Goal: Task Accomplishment & Management: Complete application form

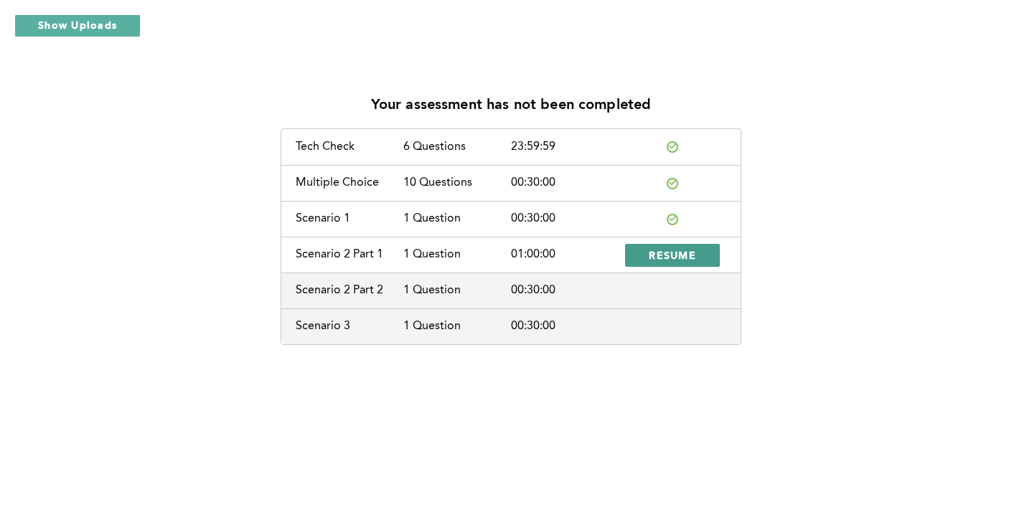
click at [660, 258] on span "RESUME" at bounding box center [672, 255] width 47 height 14
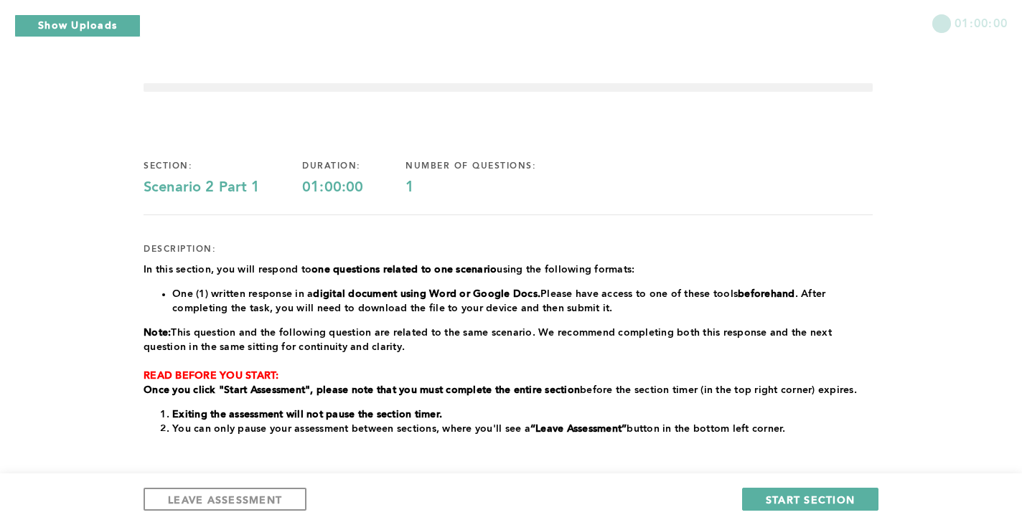
click at [849, 248] on div "section: Scenario 2 Part 1 duration: 01:00:00 number of questions: 1 descriptio…" at bounding box center [508, 422] width 729 height 569
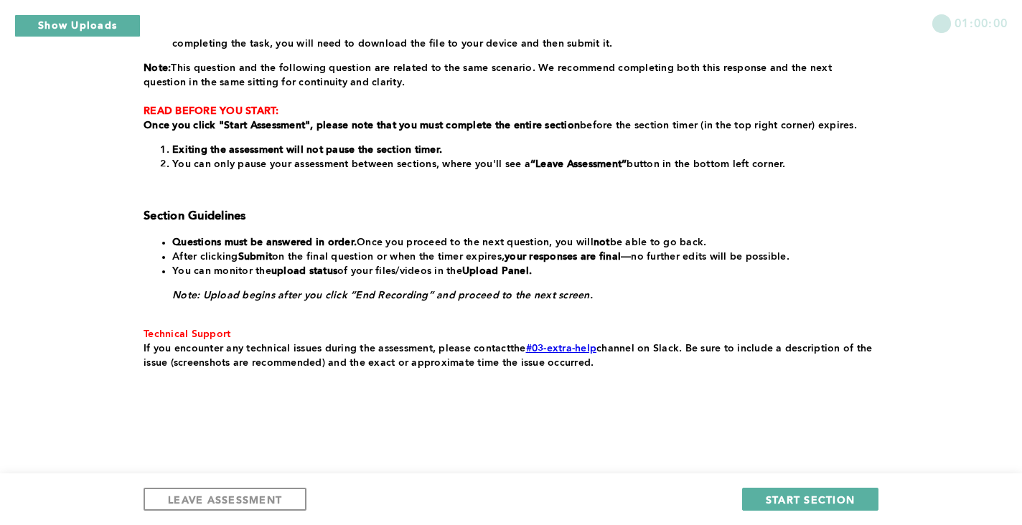
scroll to position [279, 0]
click at [805, 501] on span "START SECTION" at bounding box center [810, 500] width 89 height 14
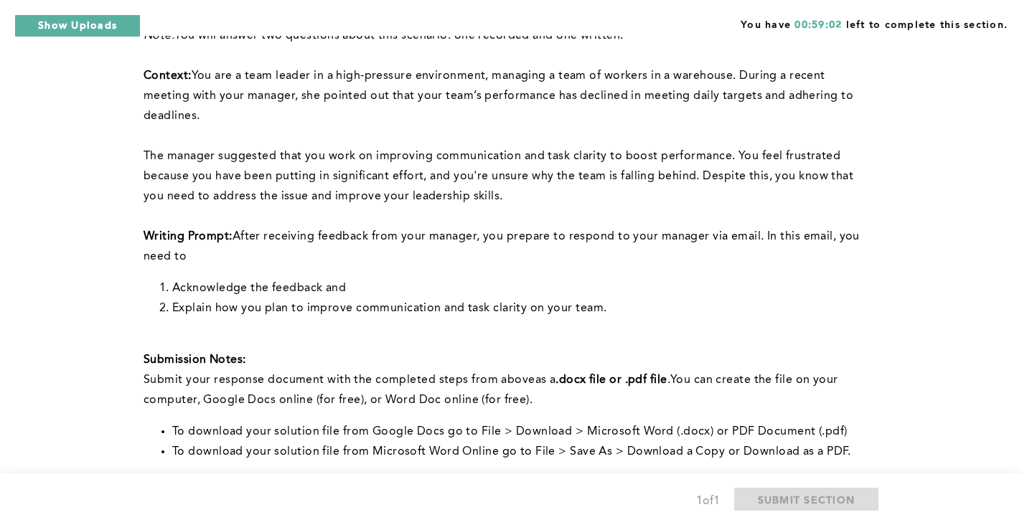
scroll to position [141, 0]
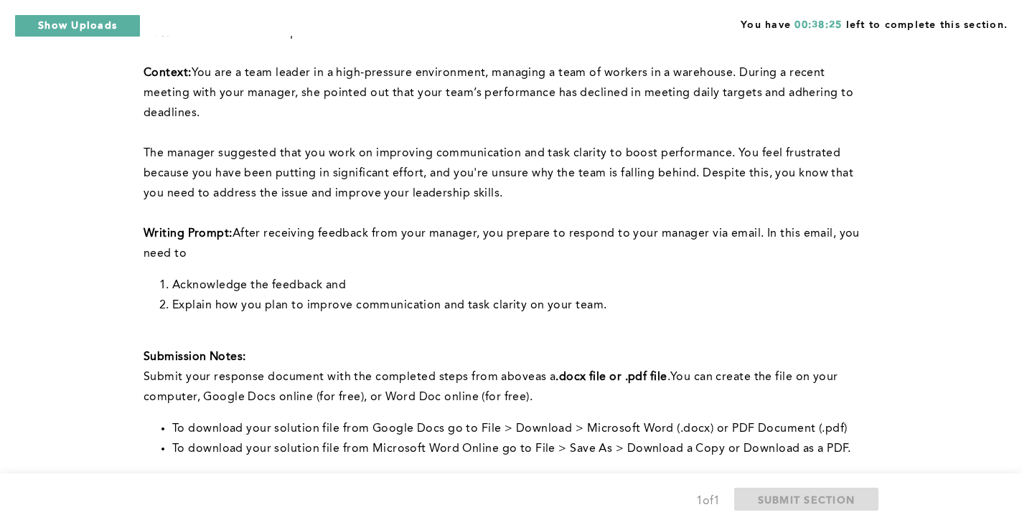
click at [627, 223] on p at bounding box center [508, 214] width 729 height 20
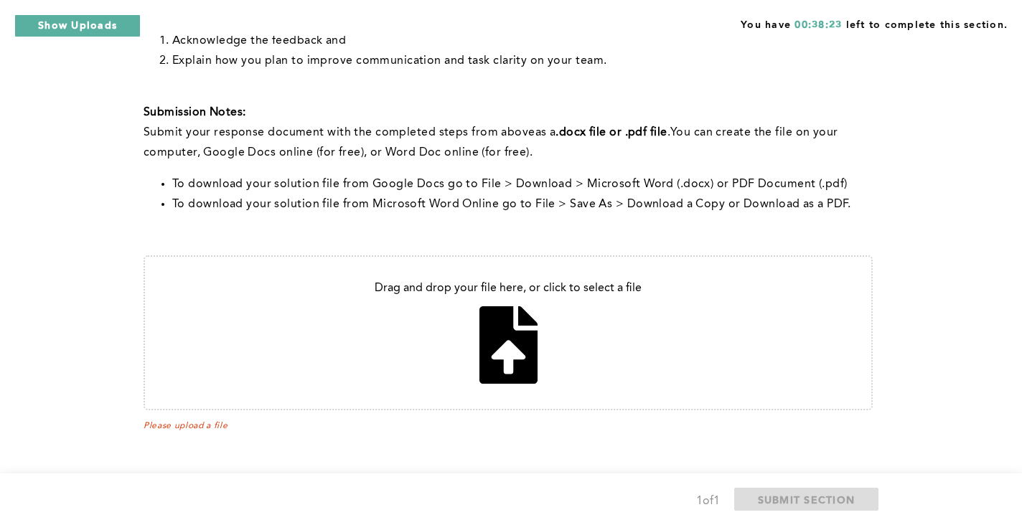
scroll to position [385, 0]
click at [533, 337] on input "file" at bounding box center [508, 333] width 726 height 152
type input "C:\fakepath\Feedback.html"
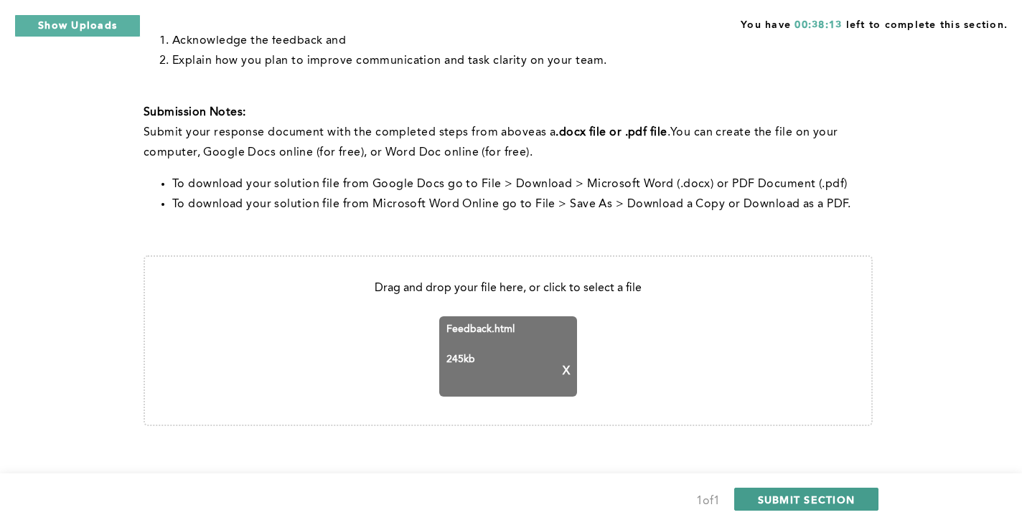
click at [824, 500] on span "SUBMIT SECTION" at bounding box center [807, 500] width 98 height 14
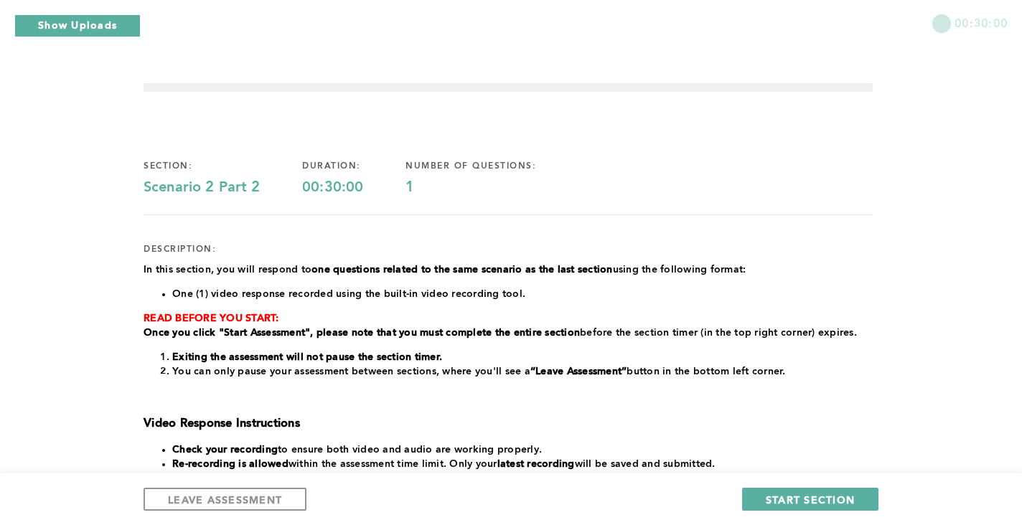
click at [869, 405] on h3 at bounding box center [508, 398] width 729 height 14
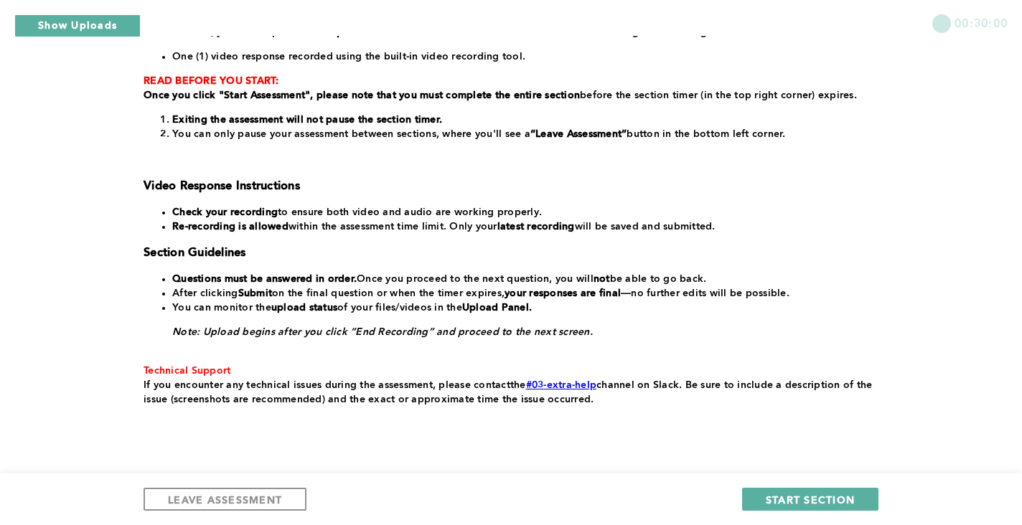
scroll to position [251, 0]
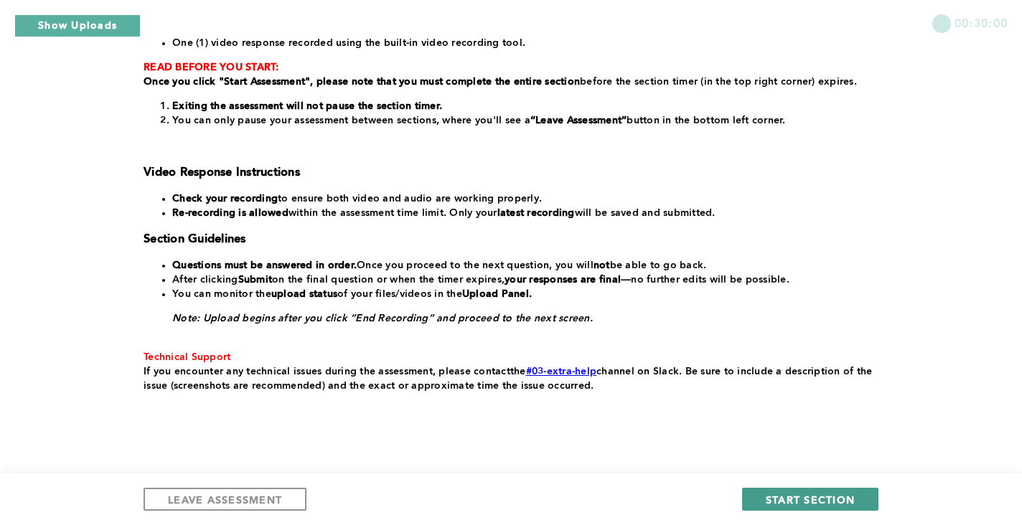
click at [831, 500] on span "START SECTION" at bounding box center [810, 500] width 89 height 14
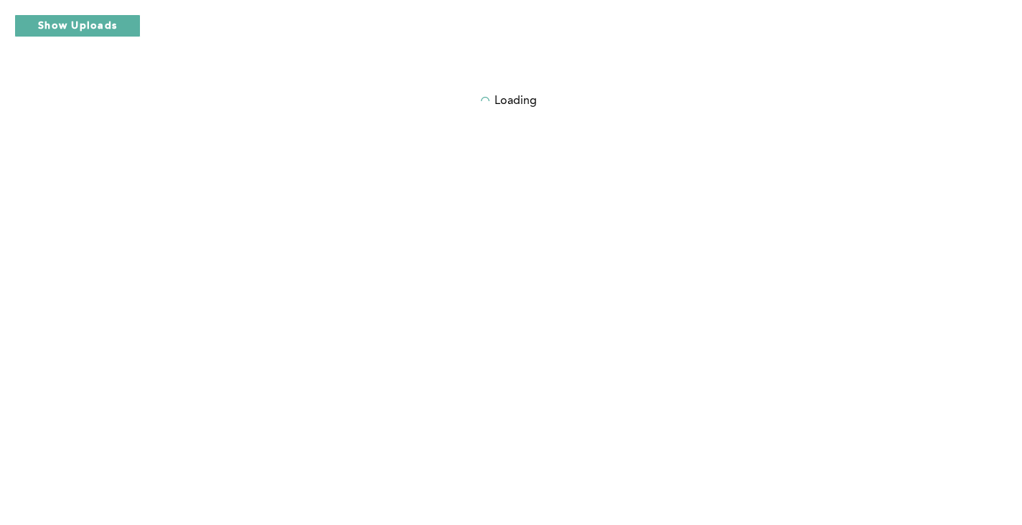
scroll to position [0, 0]
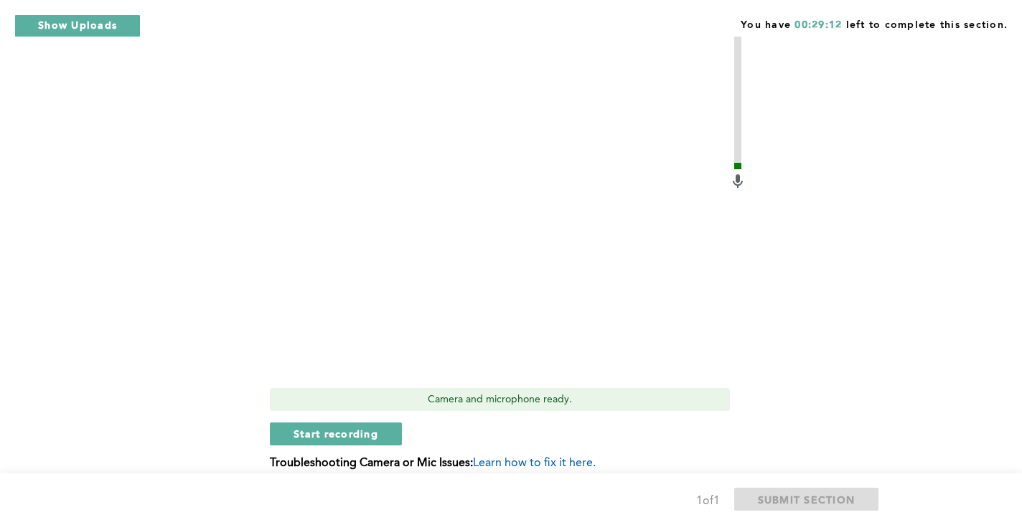
scroll to position [657, 0]
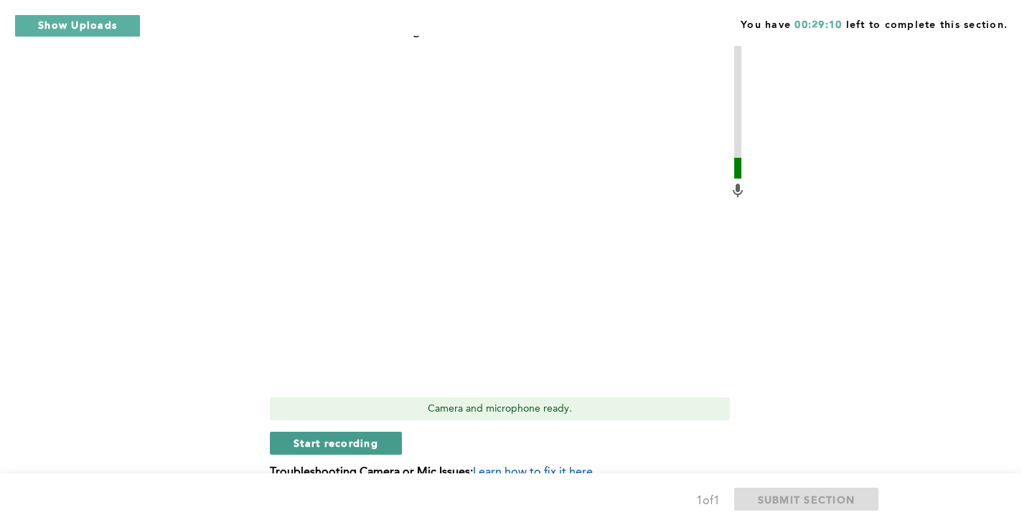
click at [306, 446] on span "Start recording" at bounding box center [336, 443] width 85 height 14
click at [363, 440] on span "Stop recording" at bounding box center [336, 443] width 84 height 14
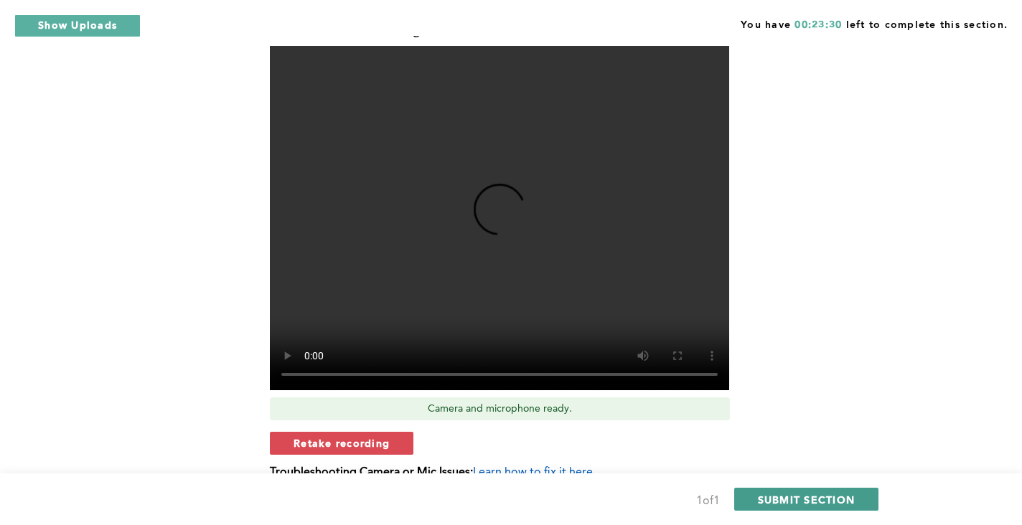
click at [769, 504] on span "SUBMIT SECTION" at bounding box center [807, 500] width 98 height 14
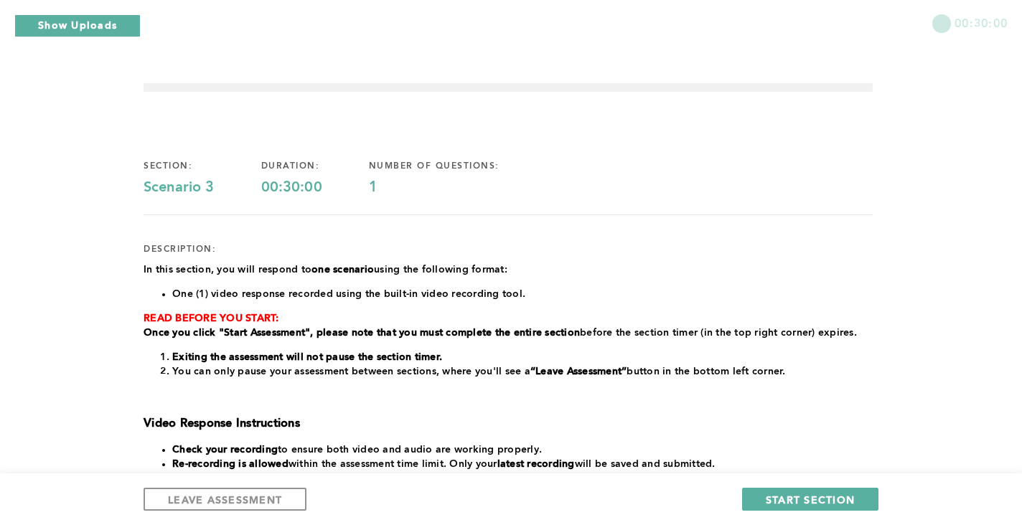
click at [788, 379] on li "You can only pause your assessment between sections, where you'll see a “Leave …" at bounding box center [522, 372] width 701 height 14
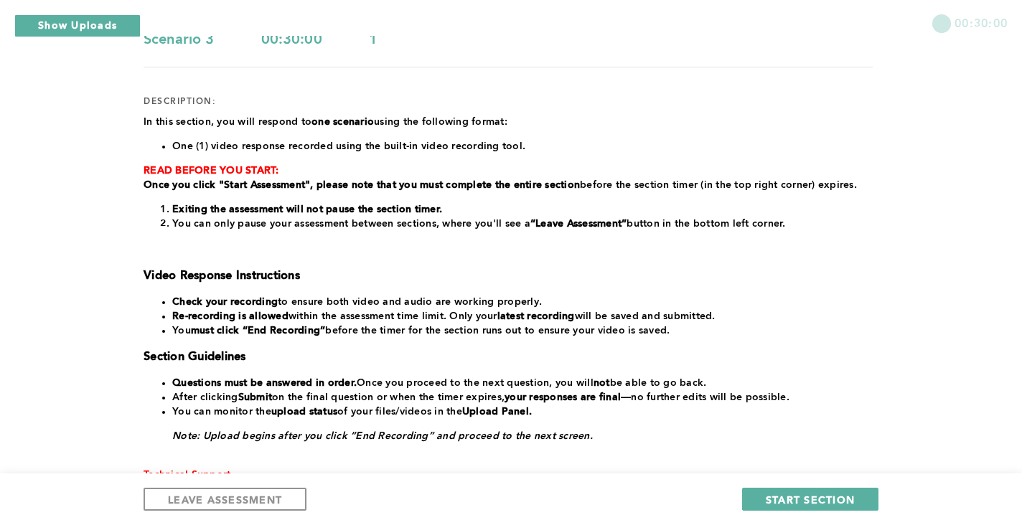
scroll to position [158, 0]
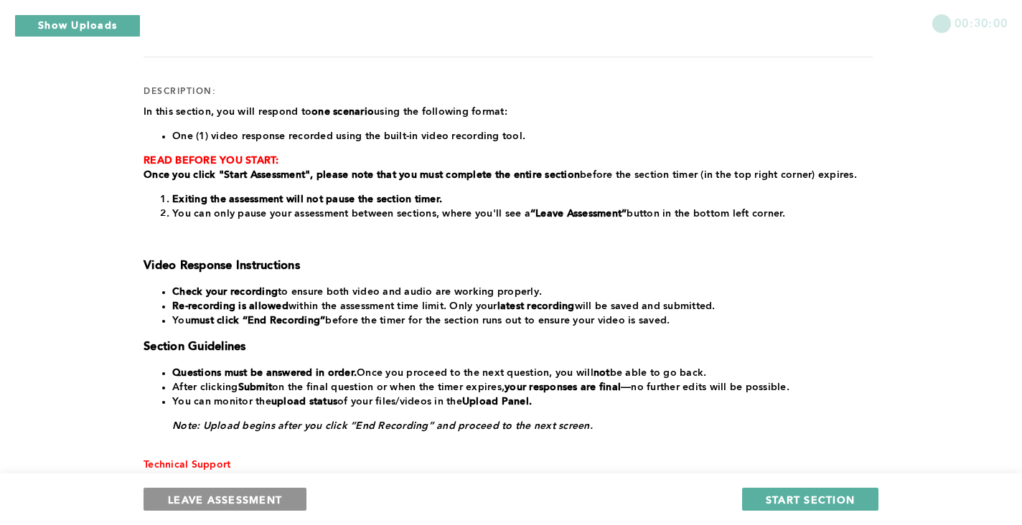
click at [189, 503] on span "LEAVE ASSESSMENT" at bounding box center [225, 500] width 114 height 14
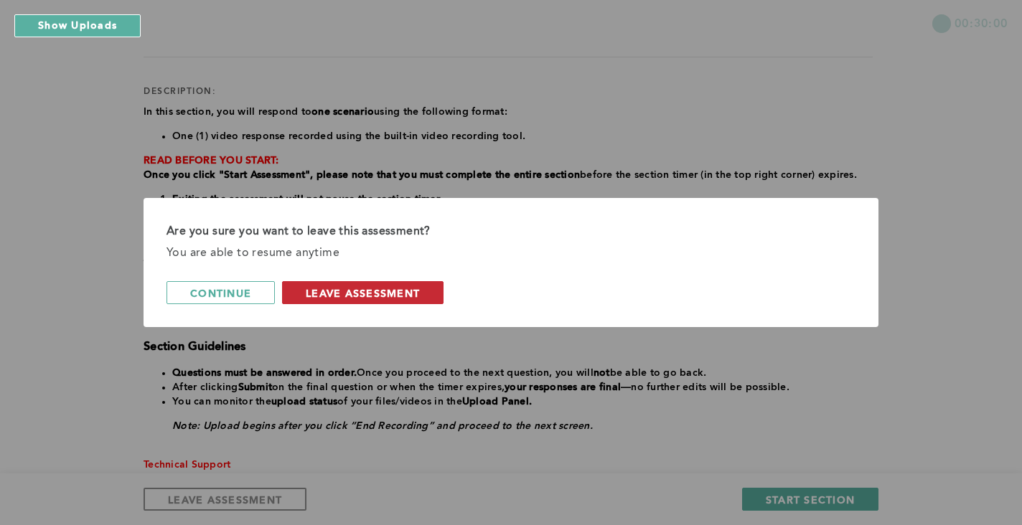
click at [376, 291] on span "leave assessment" at bounding box center [363, 293] width 114 height 14
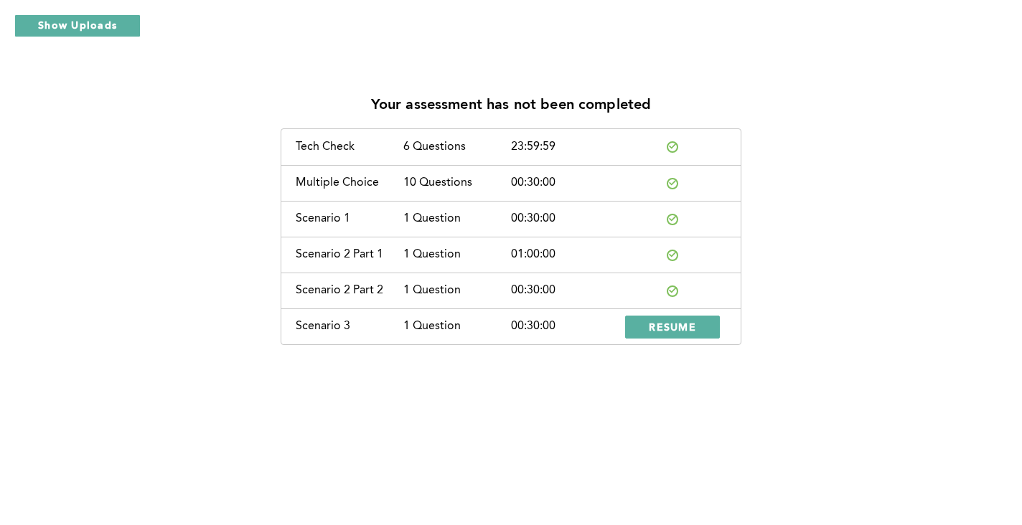
click at [491, 287] on div "1 Question" at bounding box center [457, 290] width 108 height 13
click at [658, 322] on span "RESUME" at bounding box center [672, 327] width 47 height 14
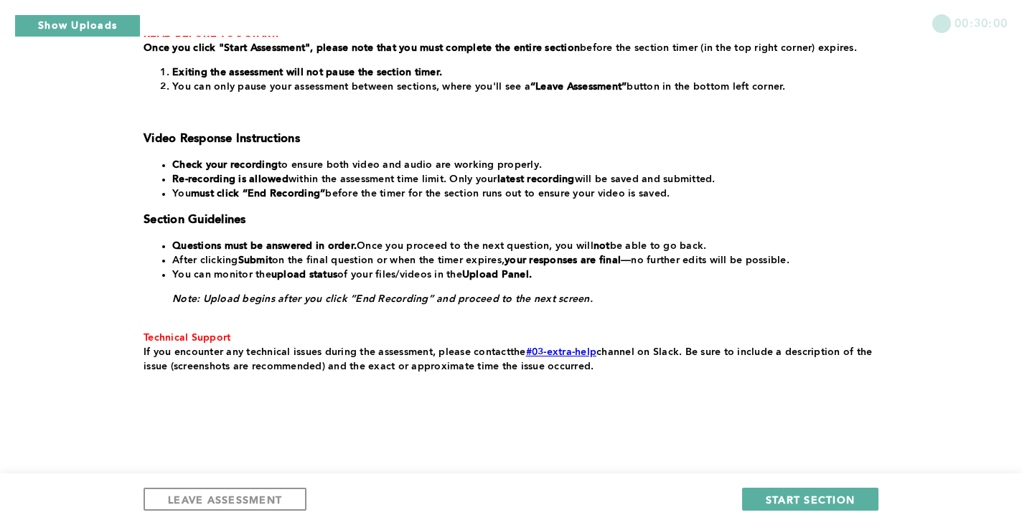
scroll to position [291, 0]
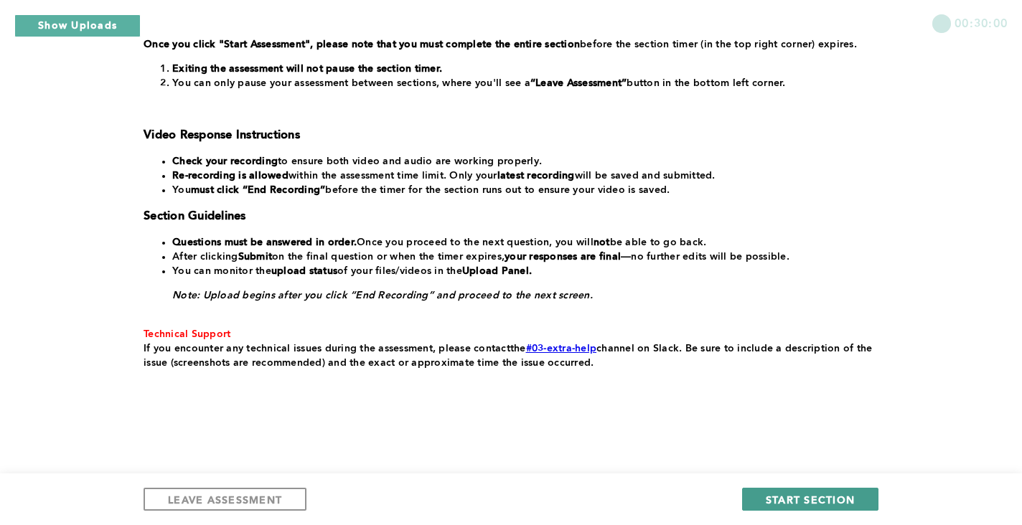
click at [776, 500] on span "START SECTION" at bounding box center [810, 500] width 89 height 14
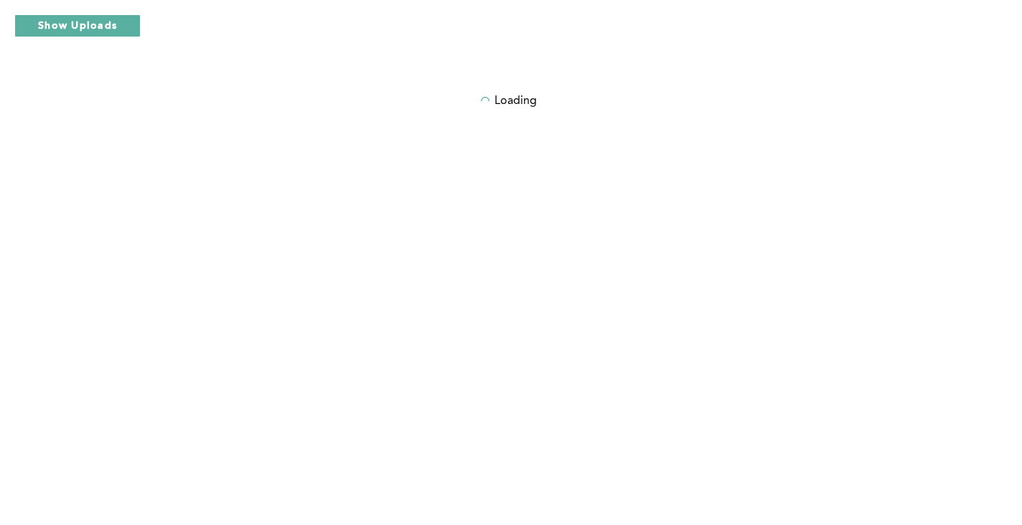
scroll to position [0, 0]
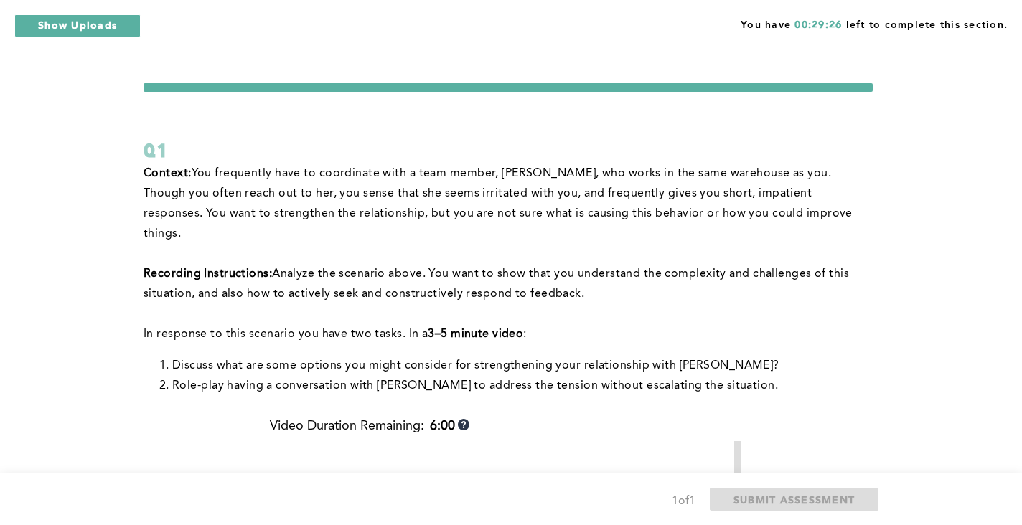
click at [877, 411] on div "Q1 Context: You frequently have to coordinate with a team member, [PERSON_NAME]…" at bounding box center [511, 495] width 735 height 824
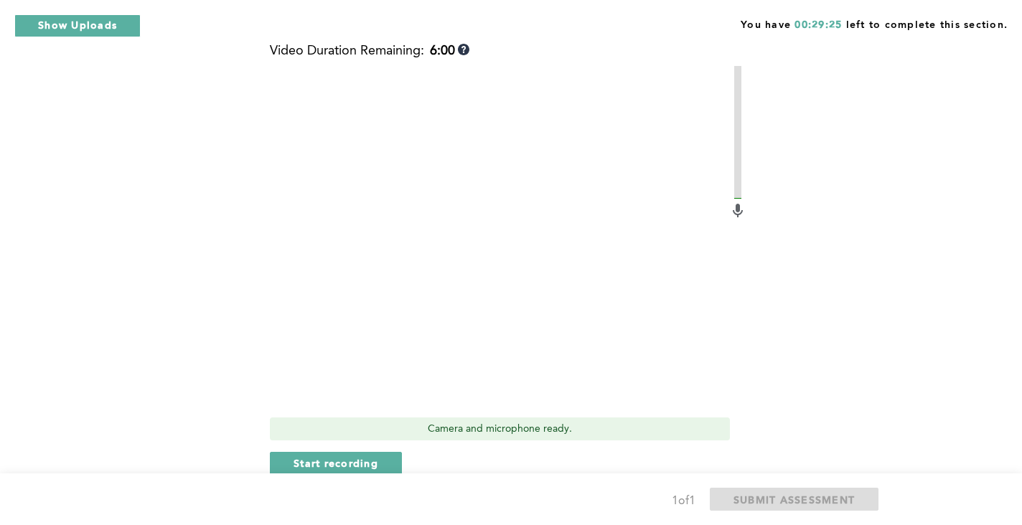
scroll to position [392, 0]
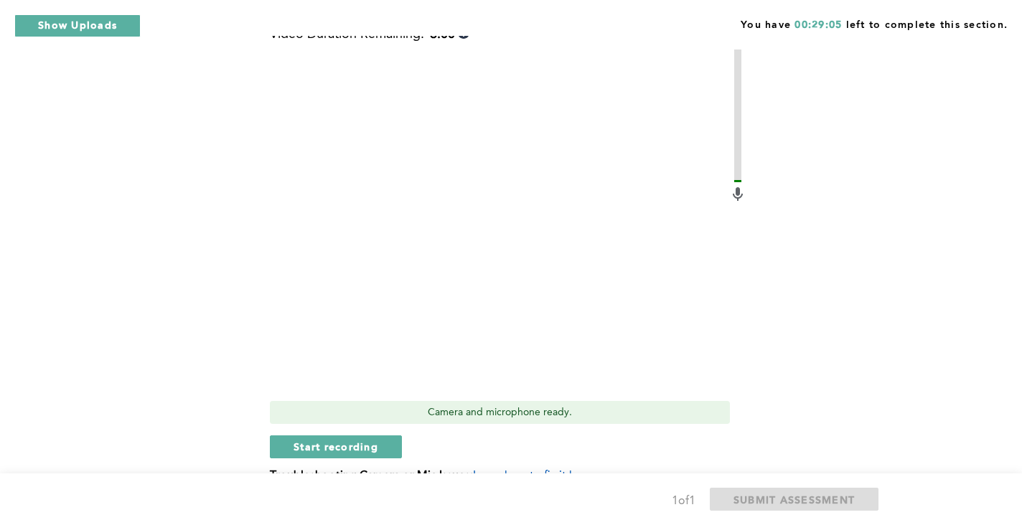
drag, startPoint x: 744, startPoint y: 85, endPoint x: 541, endPoint y: 434, distance: 402.7
click at [541, 436] on div "Start recording" at bounding box center [508, 447] width 477 height 23
click at [355, 440] on span "Start recording" at bounding box center [336, 447] width 85 height 14
click at [355, 440] on span "Stop recording" at bounding box center [336, 447] width 84 height 14
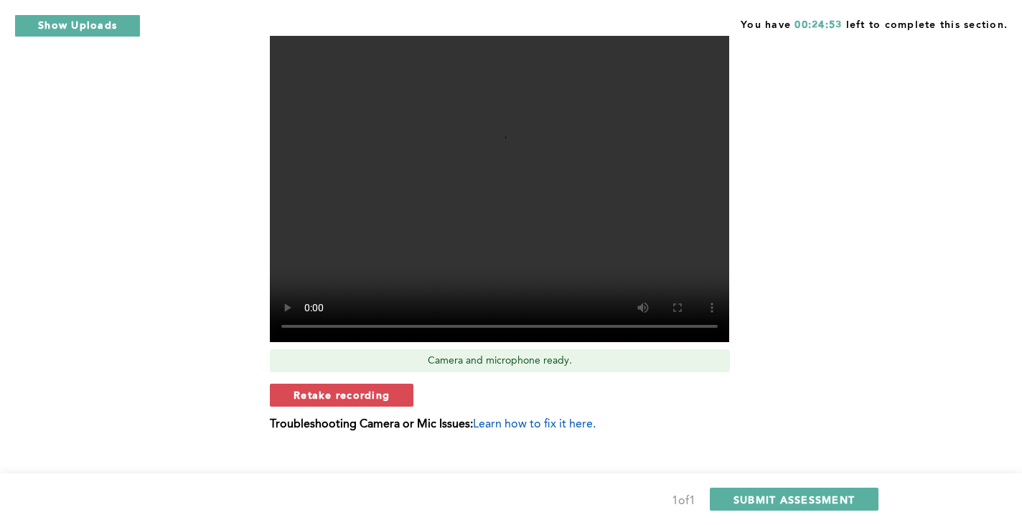
scroll to position [446, 0]
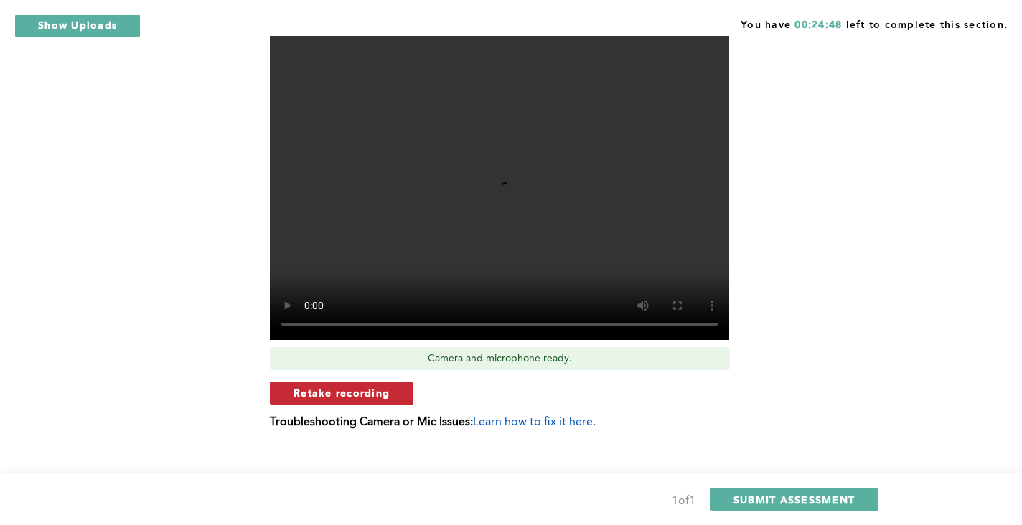
click at [306, 386] on span "Retake recording" at bounding box center [342, 393] width 96 height 14
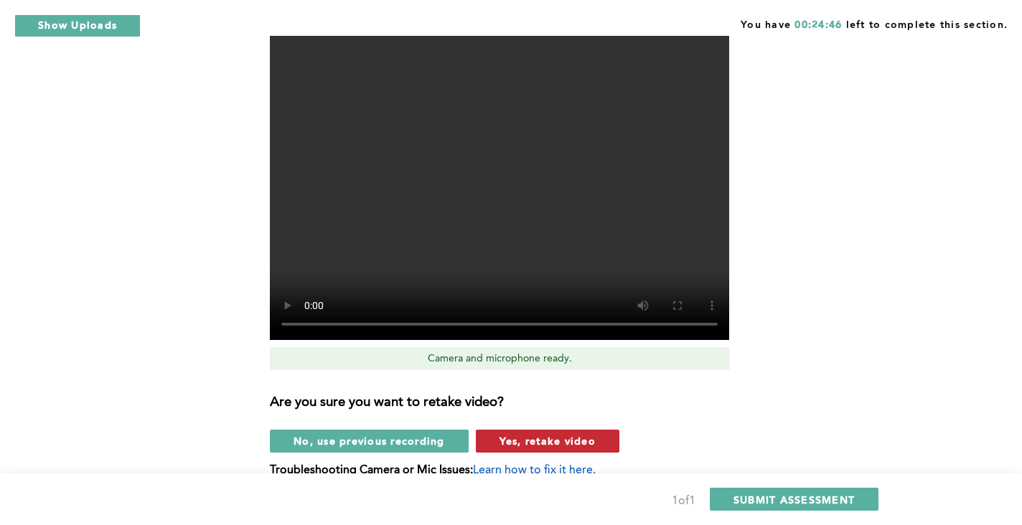
click at [519, 430] on button "Yes, retake video" at bounding box center [548, 441] width 144 height 23
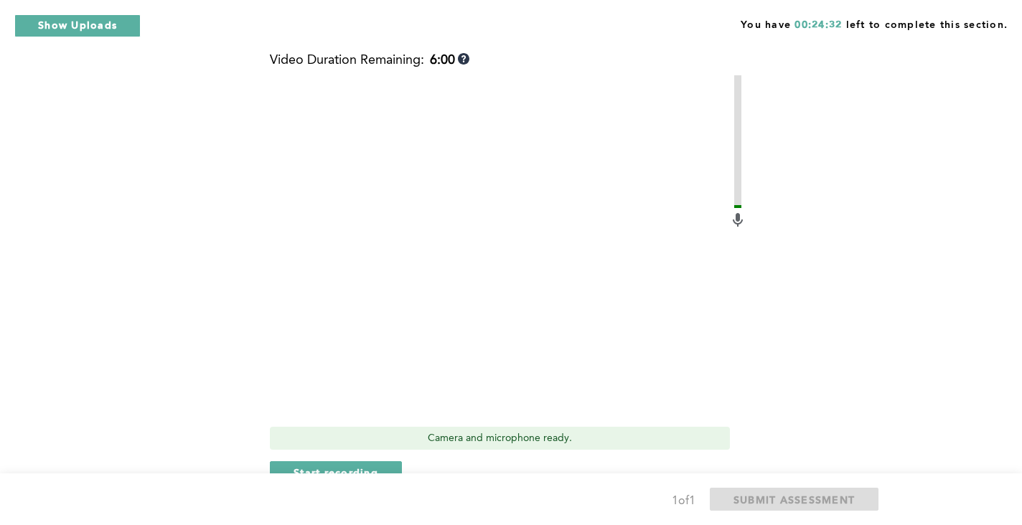
scroll to position [370, 0]
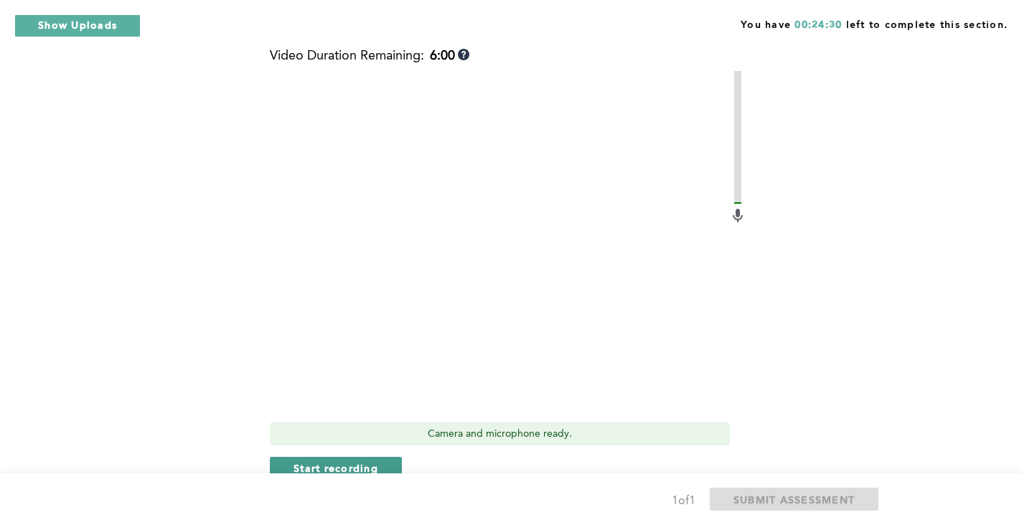
click at [306, 462] on span "Start recording" at bounding box center [336, 469] width 85 height 14
click at [363, 462] on span "Stop recording" at bounding box center [336, 469] width 84 height 14
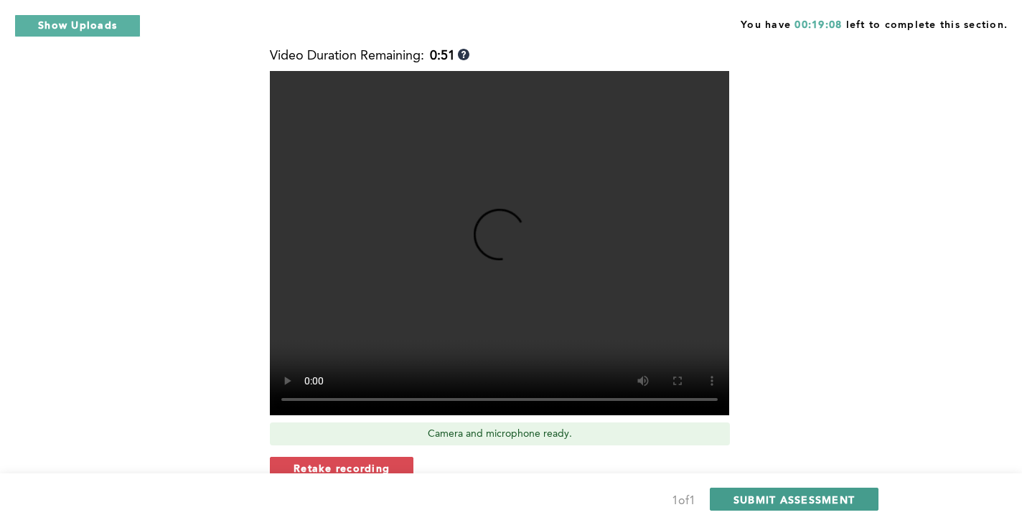
click at [785, 497] on span "SUBMIT ASSESSMENT" at bounding box center [794, 500] width 121 height 14
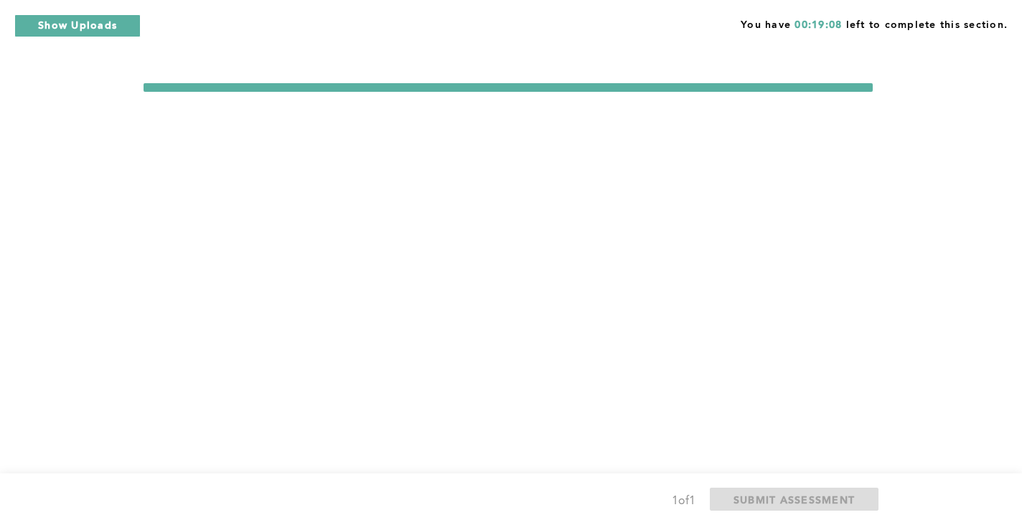
scroll to position [0, 0]
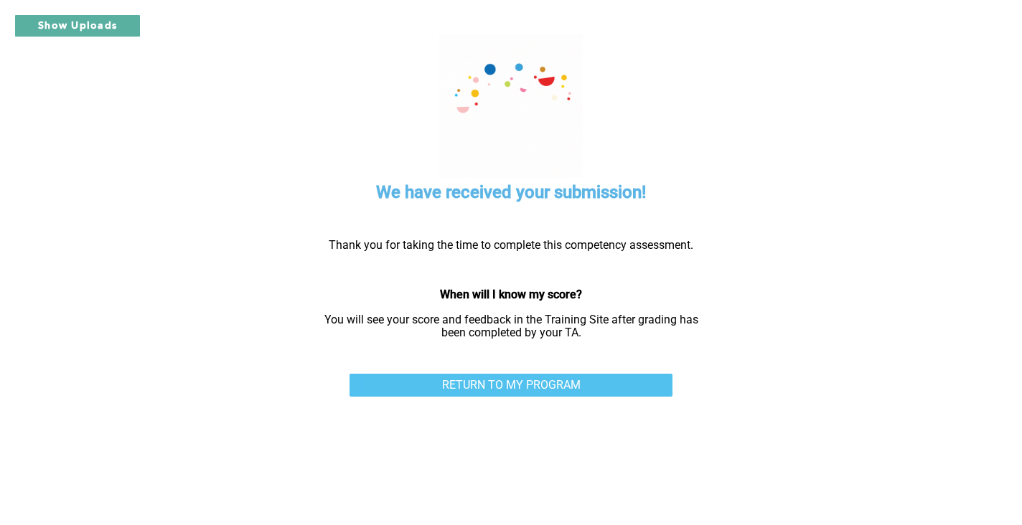
click at [613, 379] on link "RETURN TO MY PROGRAM" at bounding box center [511, 385] width 323 height 23
click at [503, 385] on link "RETURN TO MY PROGRAM" at bounding box center [511, 385] width 323 height 23
